Goal: Obtain resource: Download file/media

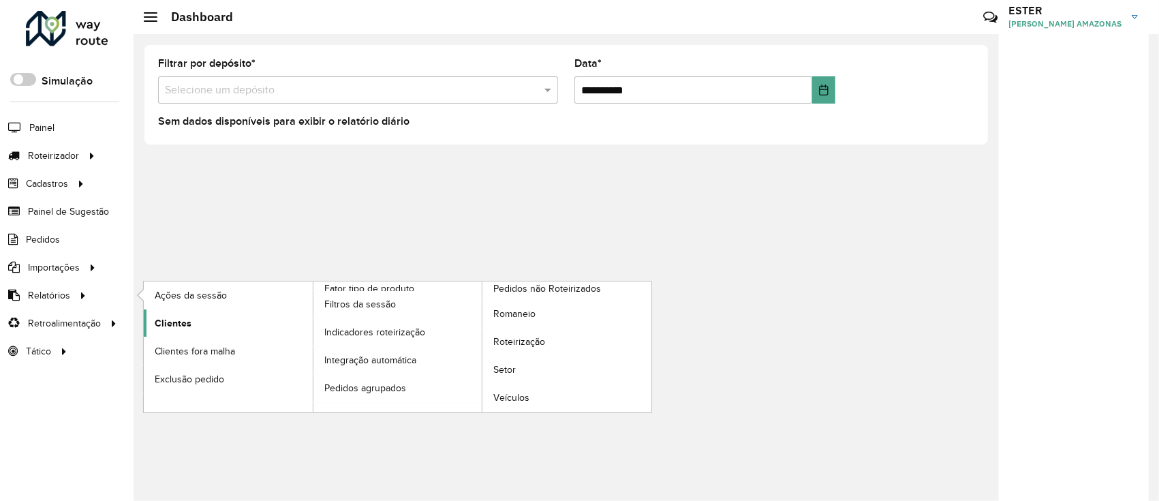
click at [233, 324] on link "Clientes" at bounding box center [228, 322] width 169 height 27
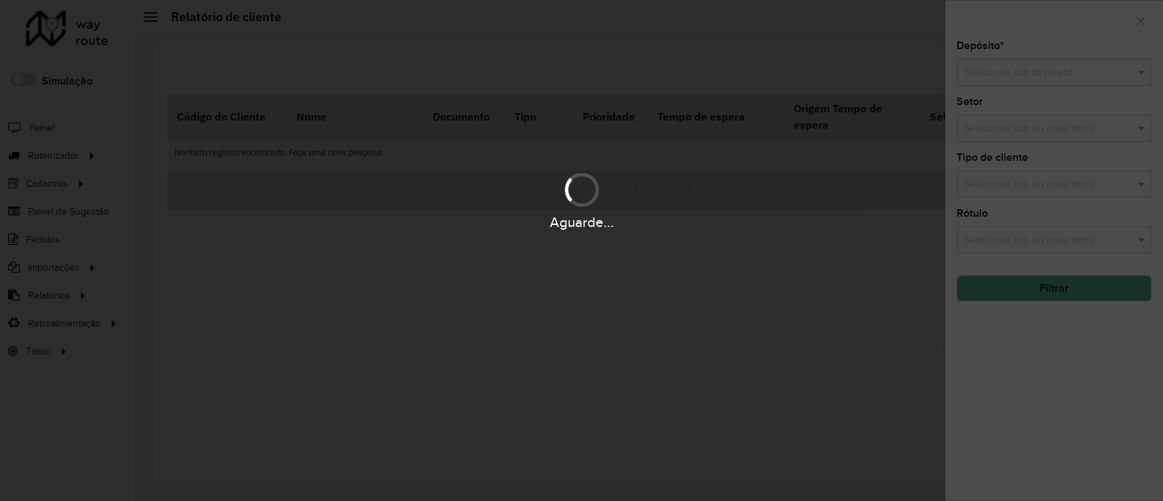
click at [1056, 69] on div "Aguarde..." at bounding box center [581, 250] width 1163 height 501
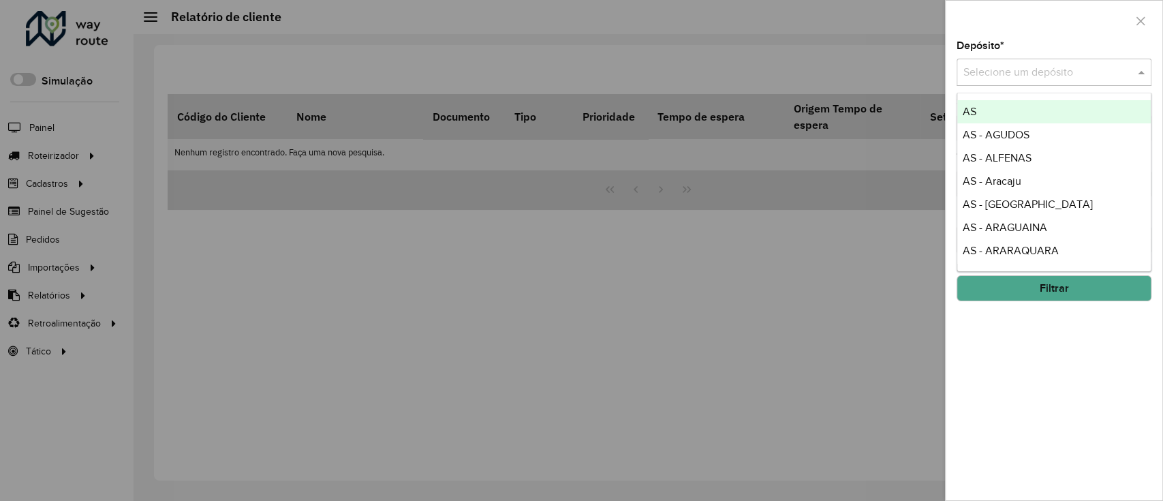
click at [1056, 69] on input "text" at bounding box center [1040, 73] width 154 height 16
type input "*"
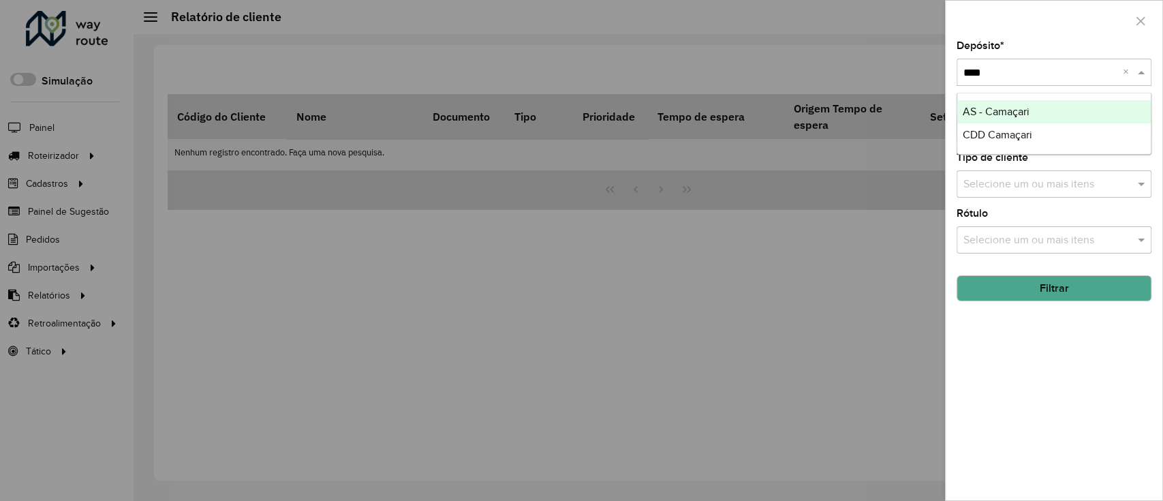
type input "*****"
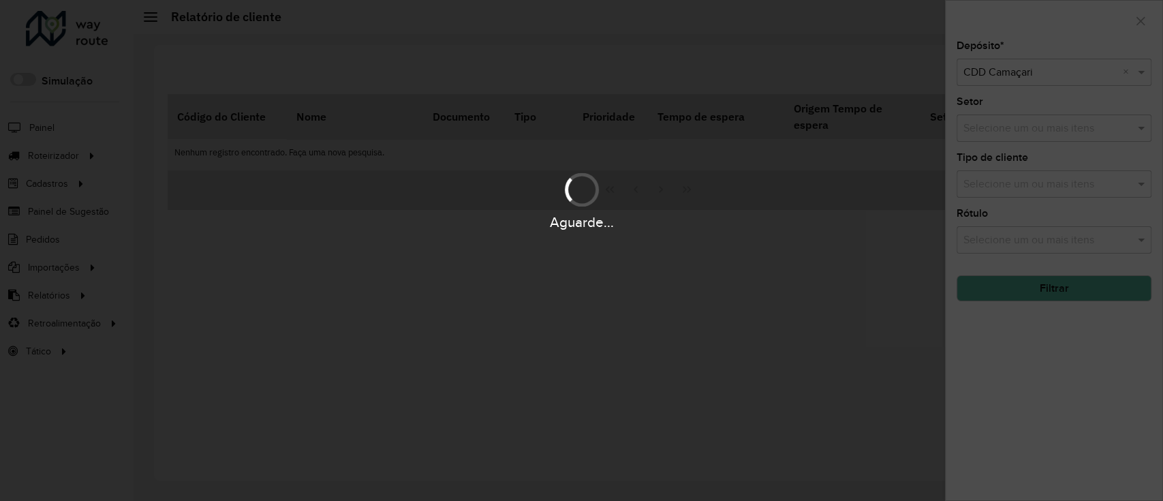
click at [1095, 264] on div "Aguarde..." at bounding box center [581, 250] width 1163 height 501
click at [1109, 306] on hb-app "Aguarde... Pop-up bloqueado! Seu navegador bloqueou automáticamente a abertura …" at bounding box center [581, 250] width 1163 height 501
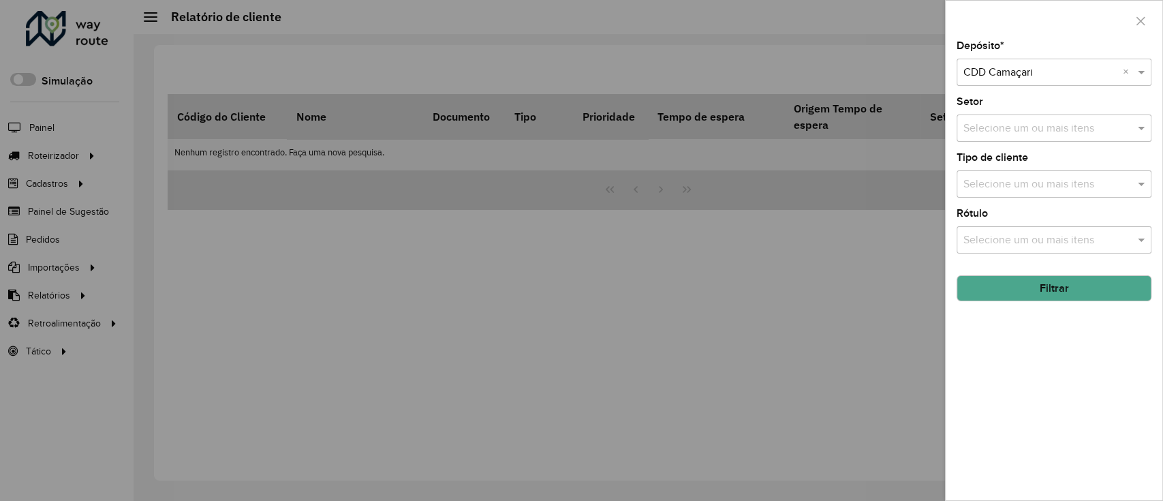
click at [1080, 287] on button "Filtrar" at bounding box center [1053, 288] width 195 height 26
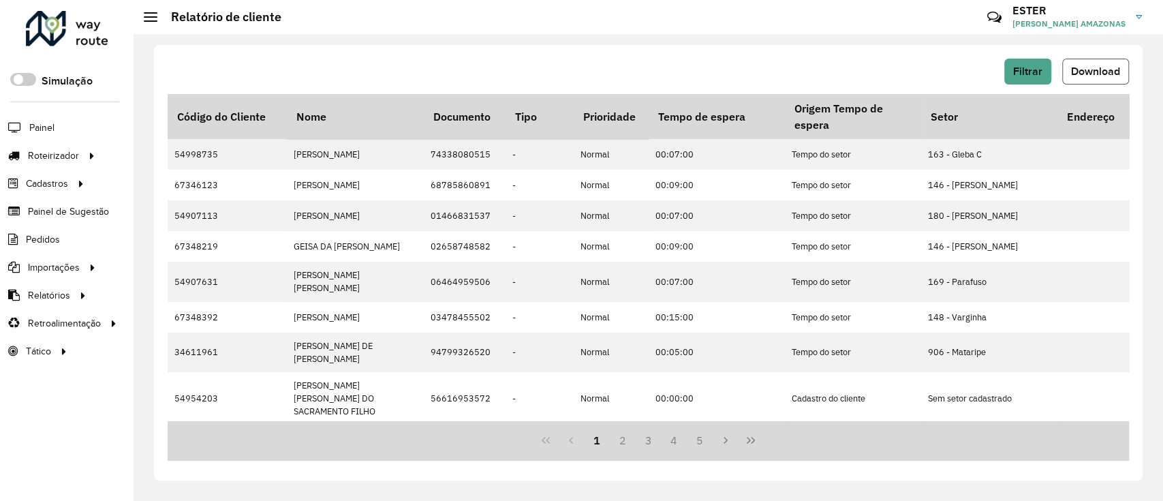
click at [1096, 68] on span "Download" at bounding box center [1095, 71] width 49 height 12
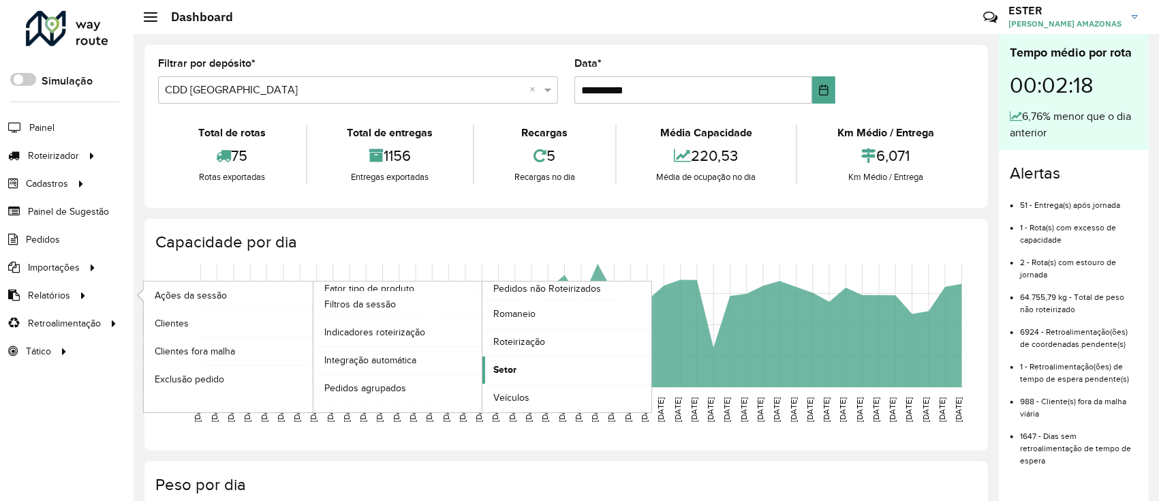
click at [514, 365] on span "Setor" at bounding box center [504, 369] width 23 height 14
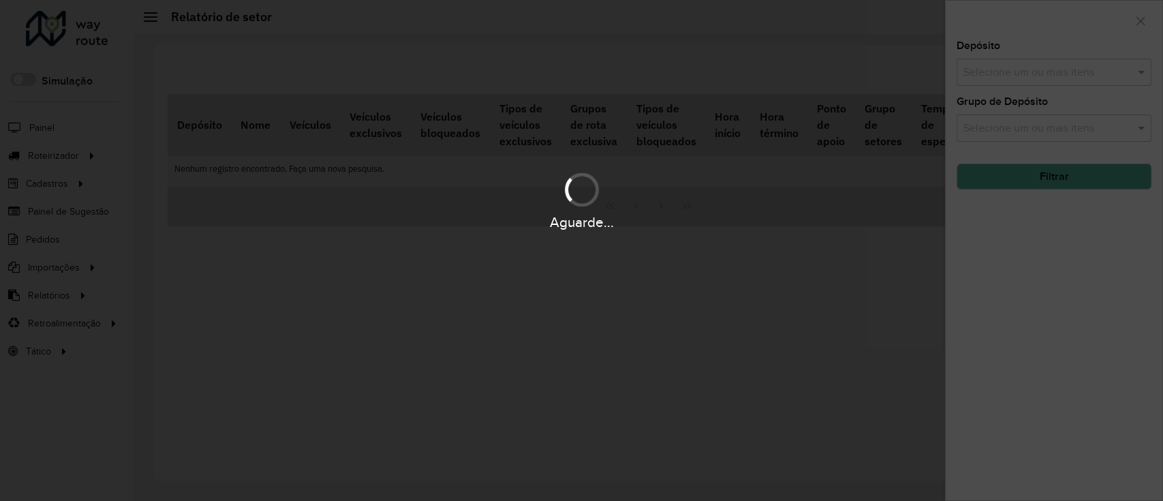
click at [1012, 76] on div "Aguarde..." at bounding box center [581, 250] width 1163 height 501
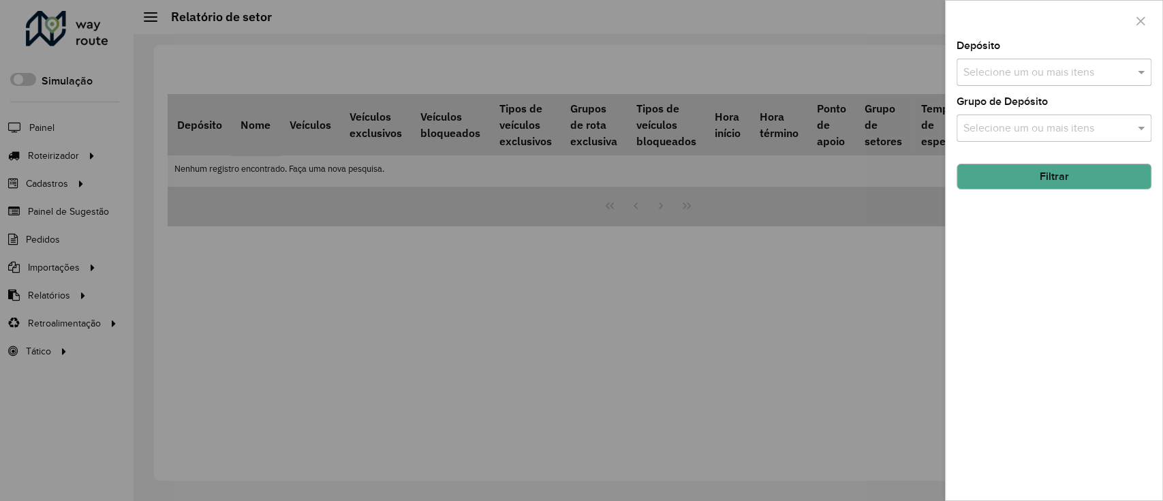
click at [1012, 76] on input "text" at bounding box center [1047, 73] width 174 height 16
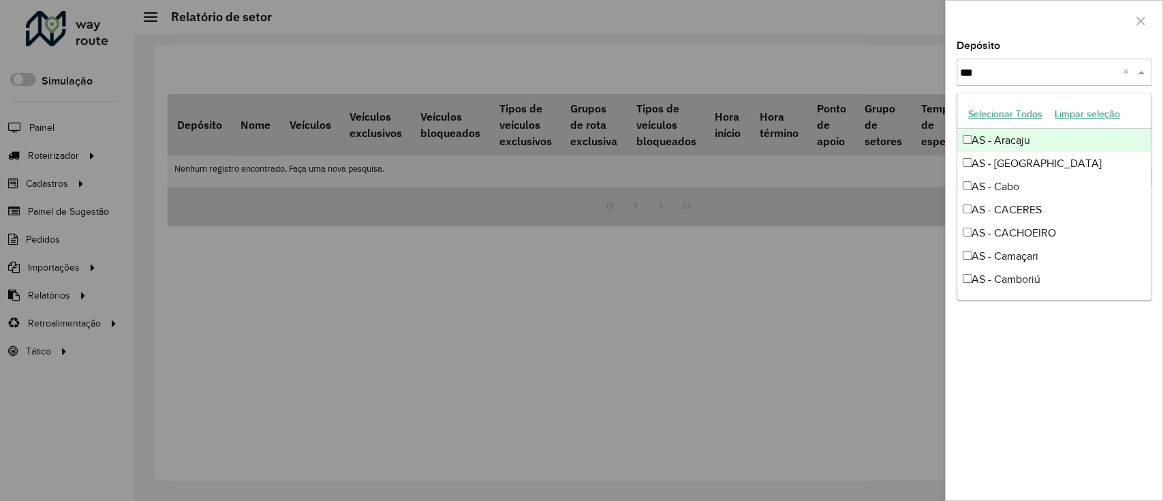
type input "****"
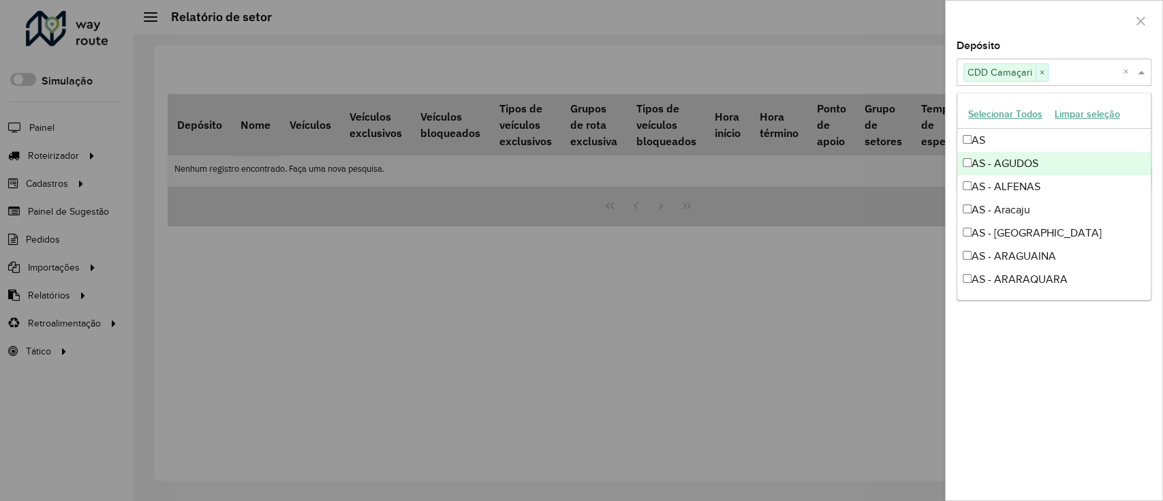
click at [1037, 33] on div at bounding box center [1053, 21] width 217 height 40
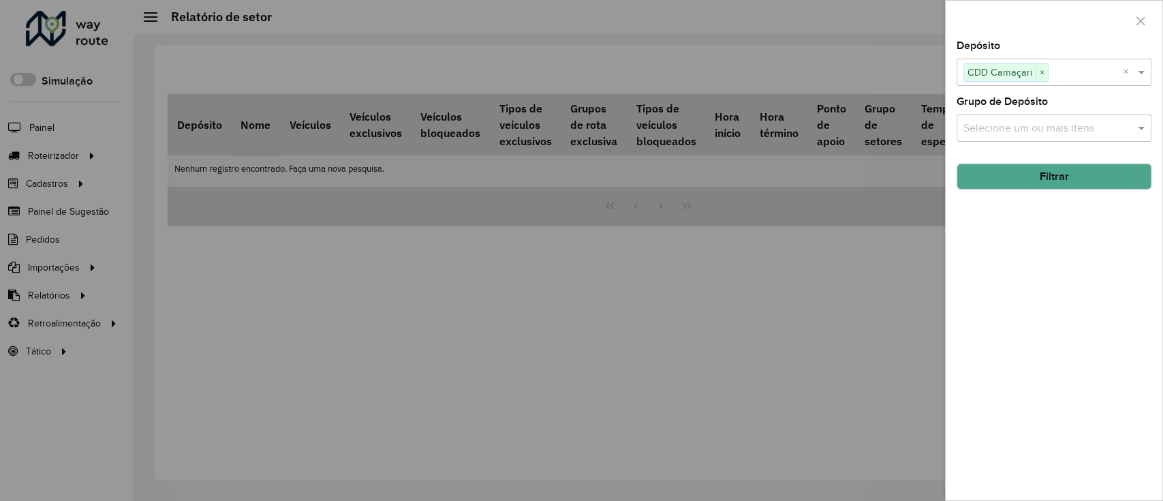
click at [1066, 172] on button "Filtrar" at bounding box center [1053, 176] width 195 height 26
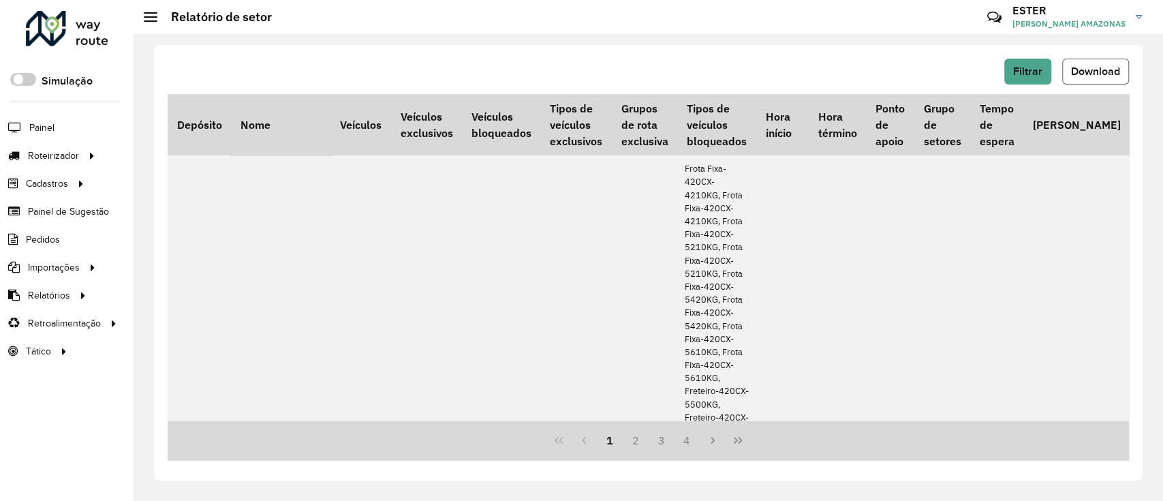
click at [1091, 76] on span "Download" at bounding box center [1095, 71] width 49 height 12
